Goal: Information Seeking & Learning: Learn about a topic

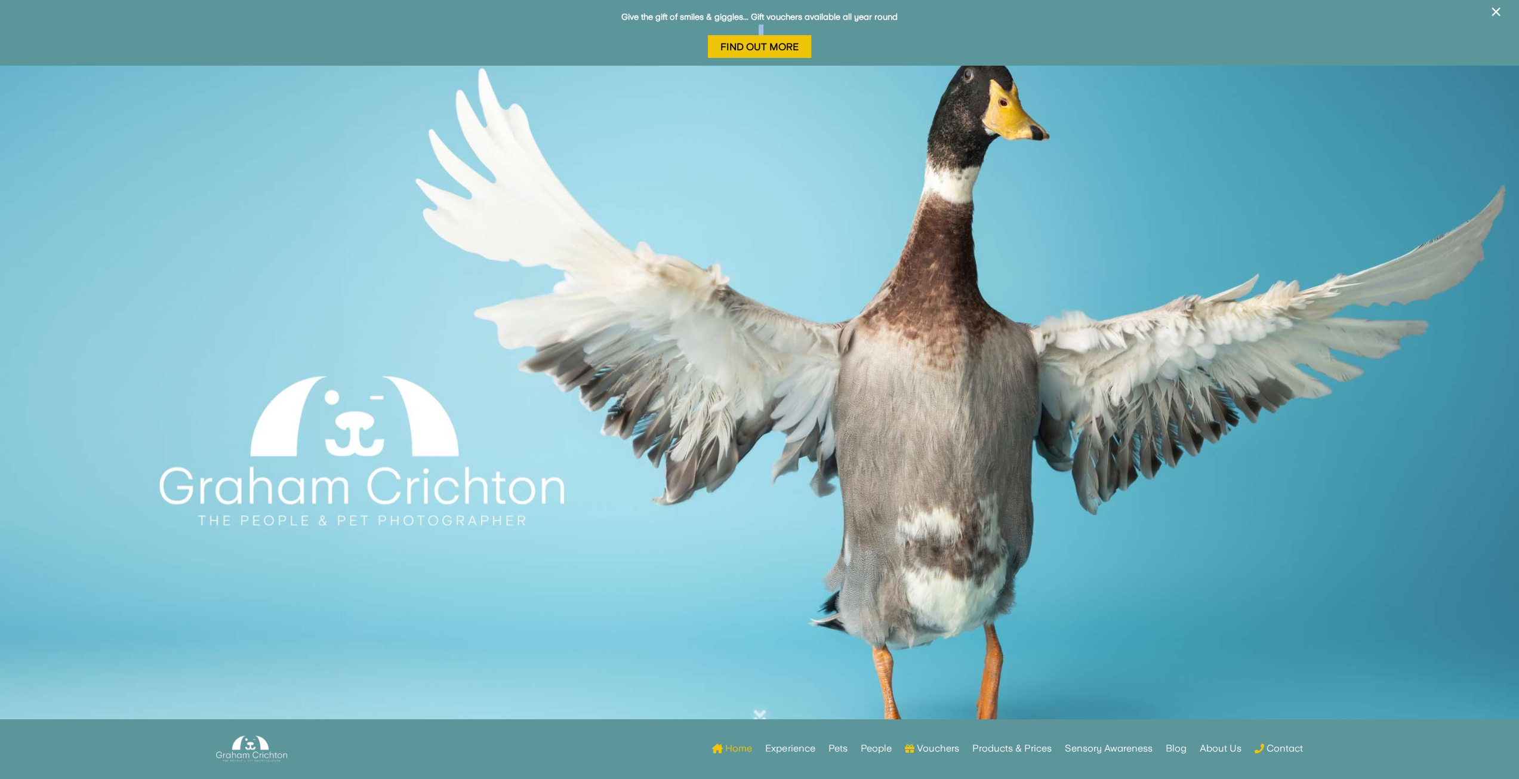
drag, startPoint x: 302, startPoint y: 64, endPoint x: 557, endPoint y: 39, distance: 256.1
click at [557, 39] on p "Give the gift of smiles & giggles... Gift vouchers available all year round Fin…" at bounding box center [760, 32] width 1508 height 45
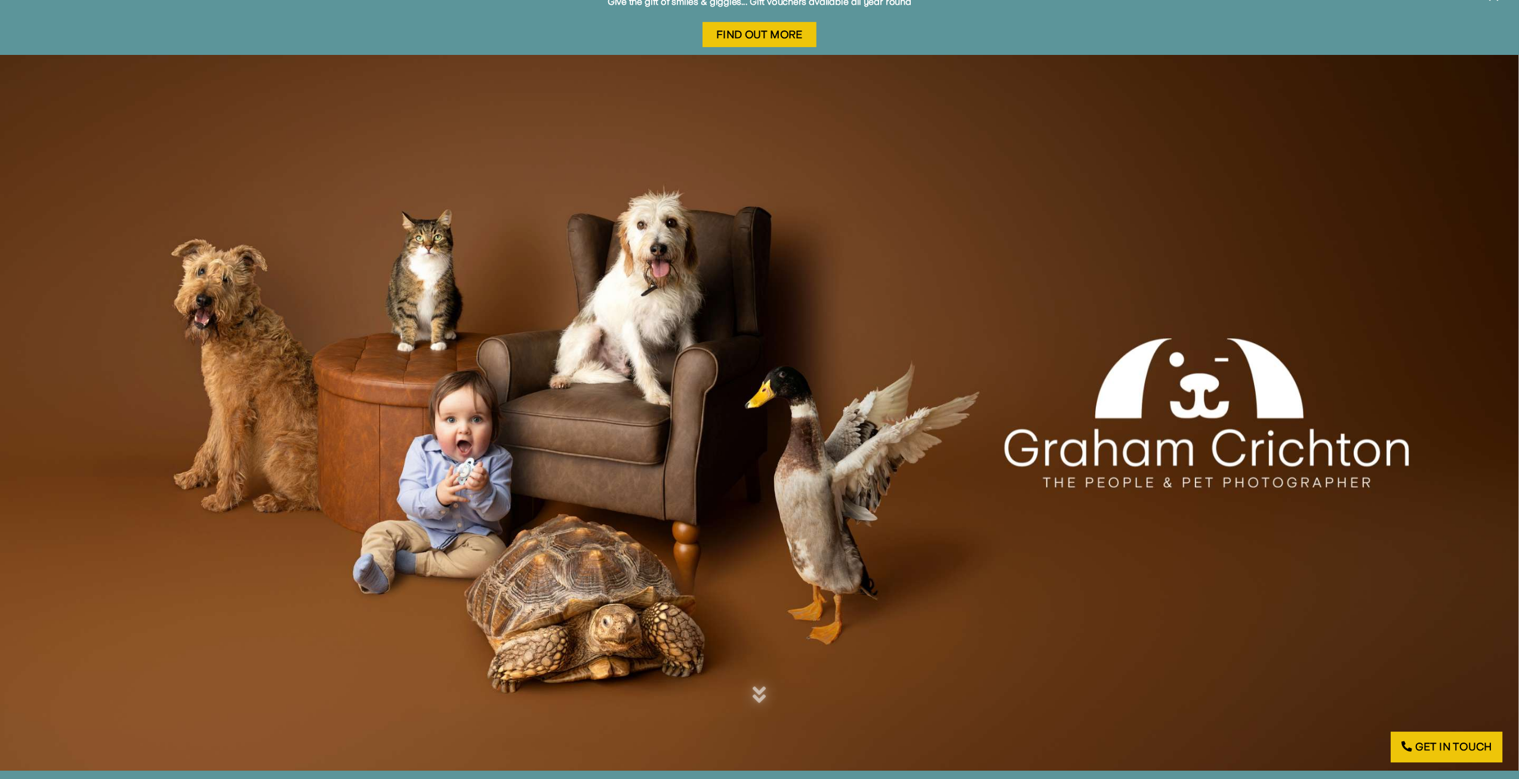
scroll to position [15, 0]
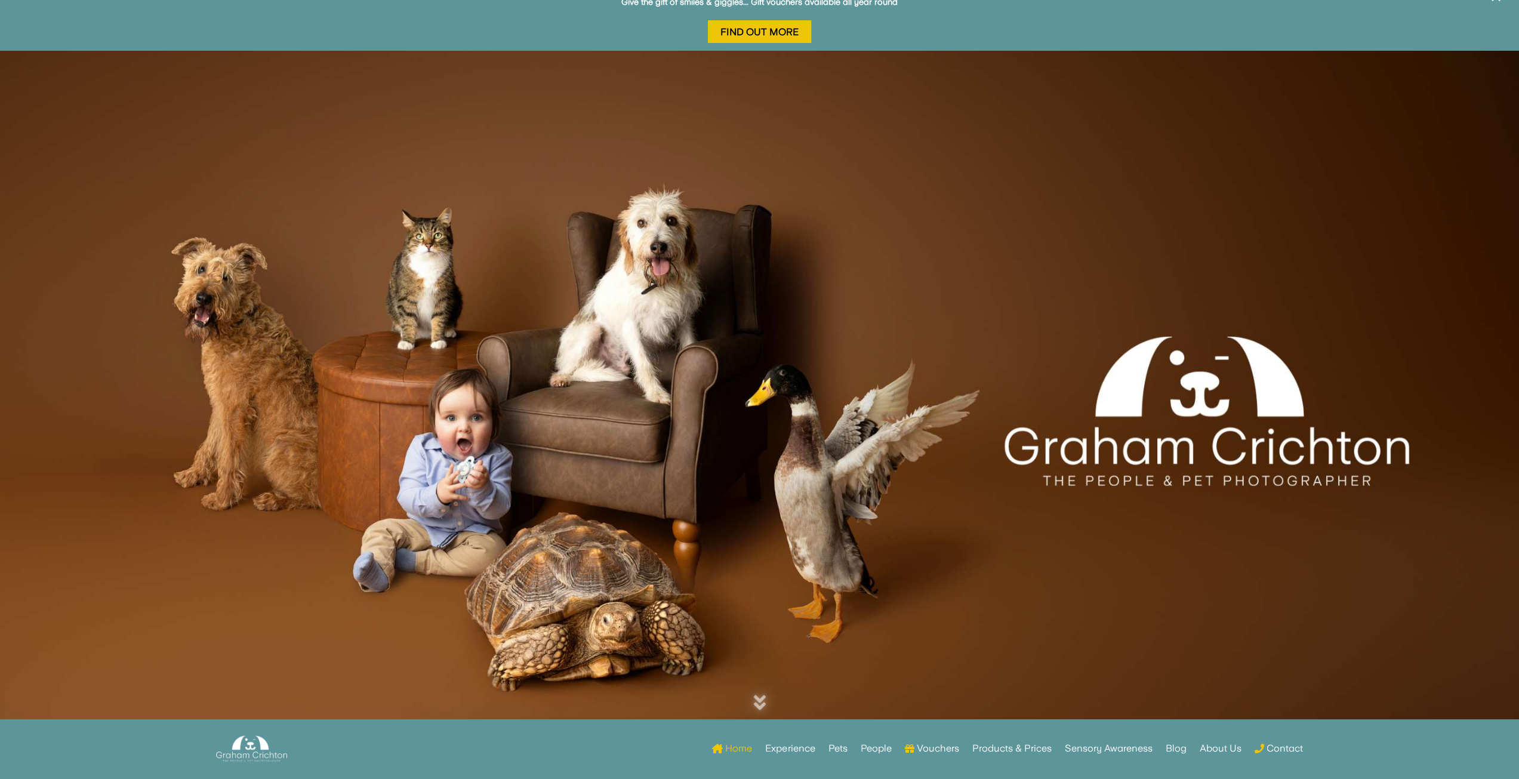
drag, startPoint x: 873, startPoint y: 0, endPoint x: 904, endPoint y: 172, distance: 174.7
click at [905, 172] on div at bounding box center [759, 411] width 1519 height 722
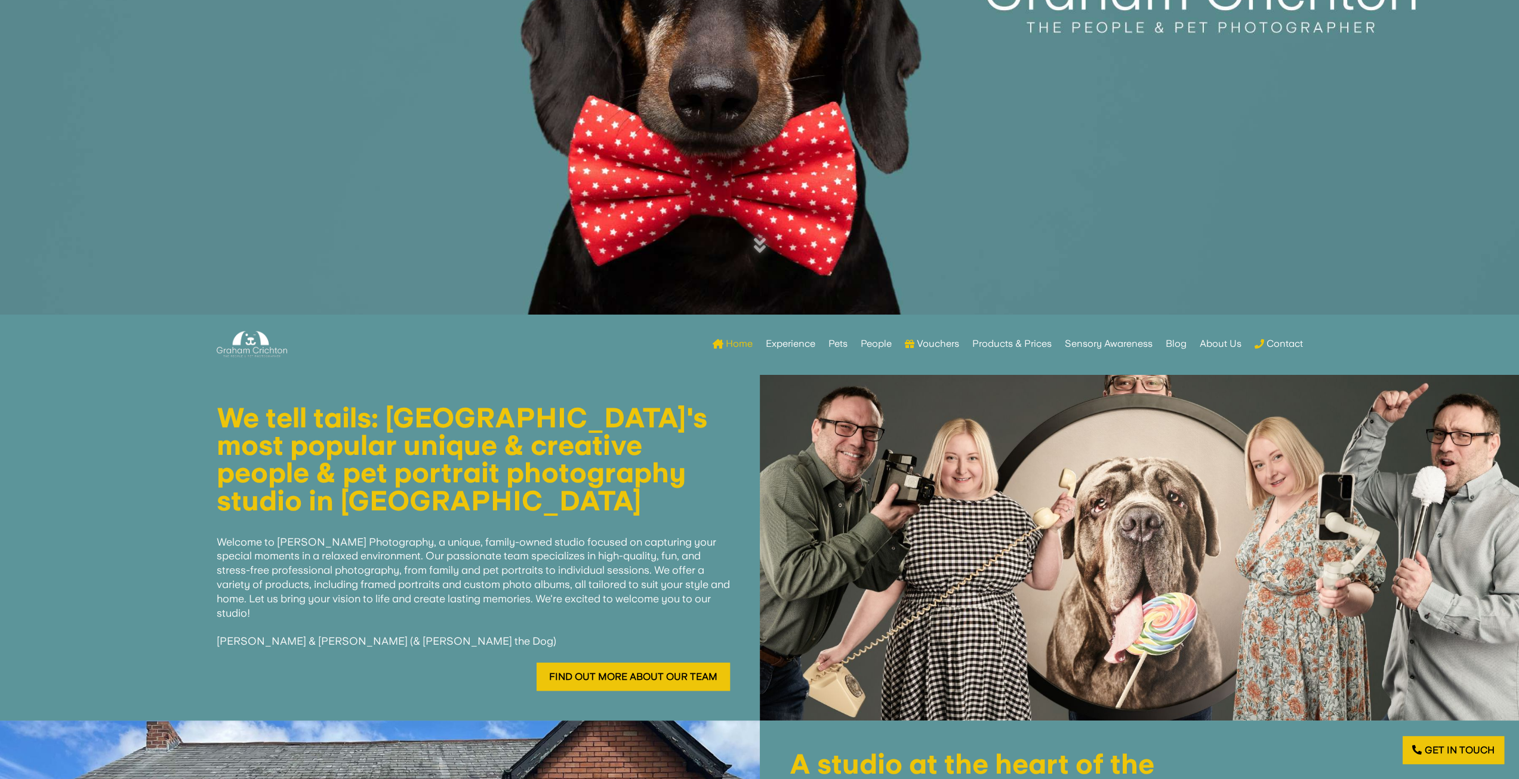
scroll to position [0, 0]
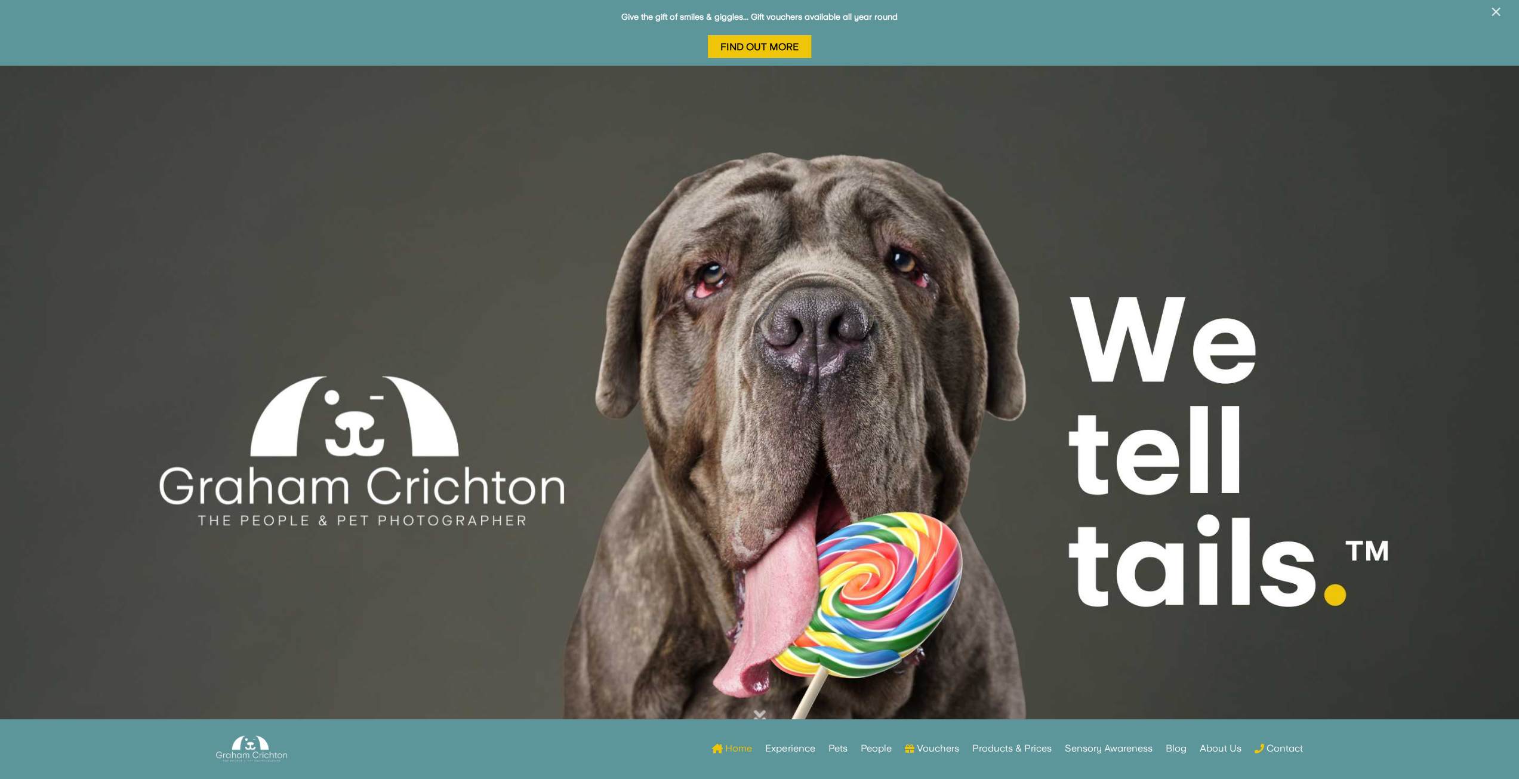
click at [1495, 13] on span "×" at bounding box center [1496, 12] width 11 height 23
